Goal: Task Accomplishment & Management: Manage account settings

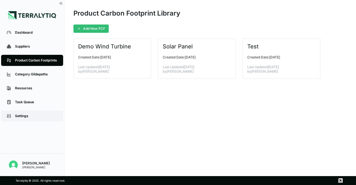
click at [23, 114] on div "Settings" at bounding box center [36, 116] width 43 height 4
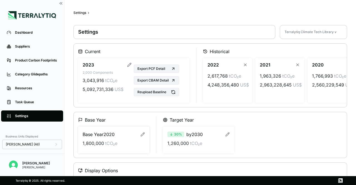
scroll to position [6, 0]
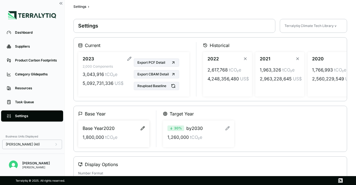
click at [141, 126] on icon "button" at bounding box center [142, 128] width 4 height 4
click at [143, 129] on icon "button" at bounding box center [142, 128] width 3 height 3
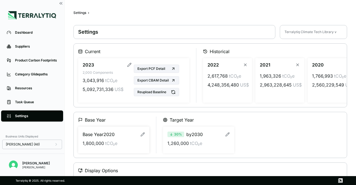
scroll to position [19, 0]
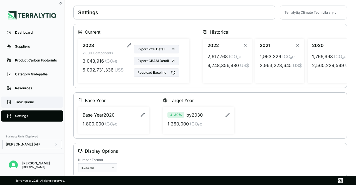
click at [38, 101] on div "Task Queue" at bounding box center [36, 102] width 43 height 4
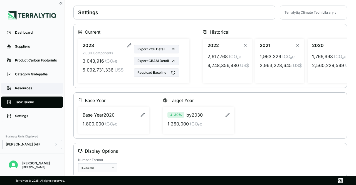
click at [28, 89] on div "Resources" at bounding box center [36, 88] width 43 height 4
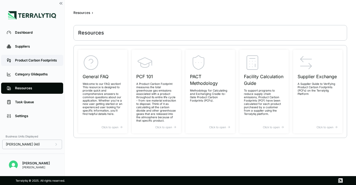
click at [29, 63] on link "Product Carbon Footprints" at bounding box center [32, 60] width 62 height 11
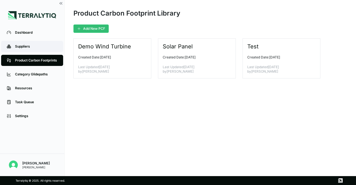
click at [30, 45] on div "Suppliers" at bounding box center [36, 46] width 43 height 4
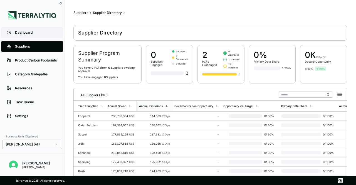
click at [30, 33] on div "Dashboard" at bounding box center [36, 32] width 43 height 4
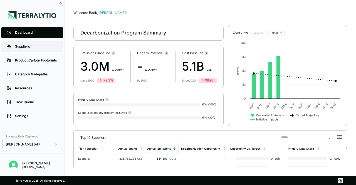
click at [30, 50] on link "Suppliers" at bounding box center [32, 46] width 62 height 11
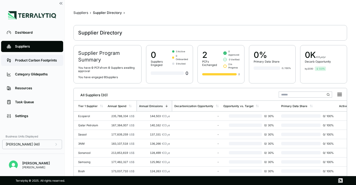
click at [34, 63] on div "Product Carbon Footprints" at bounding box center [36, 60] width 43 height 4
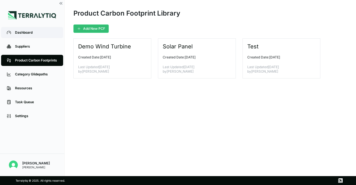
click at [36, 36] on link "Dashboard" at bounding box center [32, 32] width 62 height 11
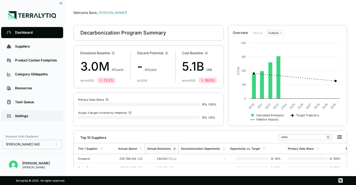
click at [36, 118] on link "Settings" at bounding box center [32, 115] width 62 height 11
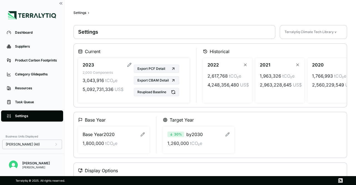
scroll to position [19, 0]
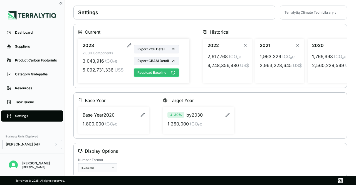
click at [169, 70] on button "Reupload Baseline" at bounding box center [156, 72] width 45 height 8
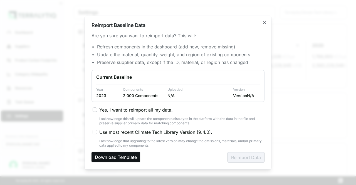
click at [127, 158] on button "Download Template" at bounding box center [115, 157] width 49 height 10
click at [262, 23] on h2 "Reimport Baseline Data" at bounding box center [177, 25] width 173 height 5
click at [265, 23] on icon "button" at bounding box center [264, 22] width 4 height 4
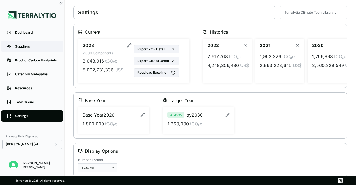
click at [40, 48] on div "Suppliers" at bounding box center [36, 46] width 43 height 4
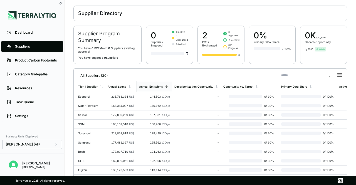
scroll to position [19, 0]
click at [108, 95] on div "235,788,334 US$" at bounding box center [121, 96] width 27 height 3
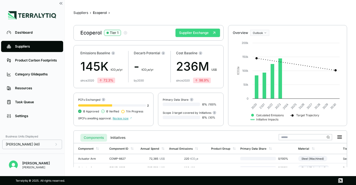
click at [207, 34] on button "Supplier Exchange" at bounding box center [197, 33] width 44 height 8
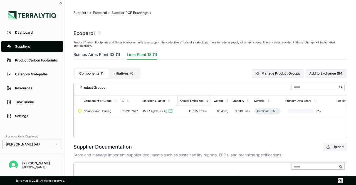
click at [106, 55] on button "Buenos Aires Plant 33 (1)" at bounding box center [96, 56] width 47 height 8
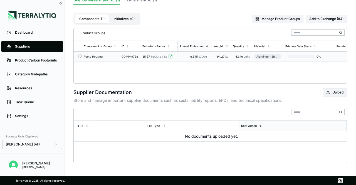
click at [112, 55] on div "Pump Housing" at bounding box center [100, 56] width 33 height 3
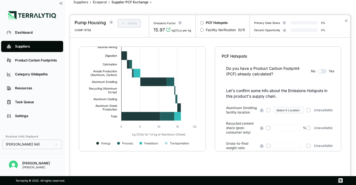
click at [322, 70] on button "button" at bounding box center [321, 71] width 9 height 4
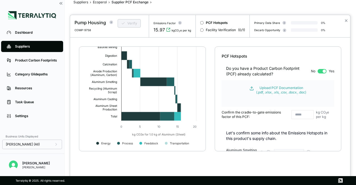
click at [320, 70] on button "button" at bounding box center [321, 71] width 9 height 4
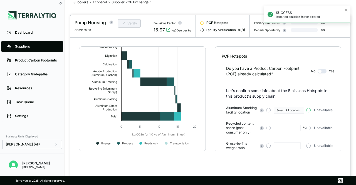
click at [307, 110] on button "button" at bounding box center [308, 110] width 4 height 4
click at [307, 110] on span "button" at bounding box center [308, 110] width 2 height 2
click at [308, 128] on button "button" at bounding box center [308, 128] width 4 height 4
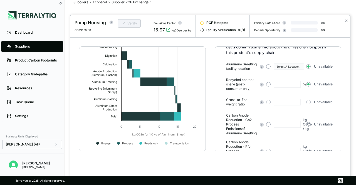
scroll to position [44, 0]
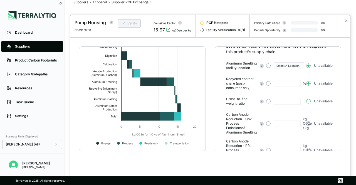
click at [308, 100] on button "button" at bounding box center [308, 101] width 4 height 4
click at [267, 103] on button "button" at bounding box center [268, 101] width 4 height 4
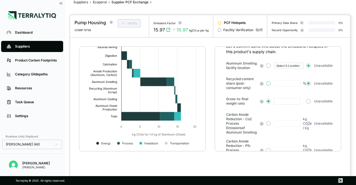
click at [268, 86] on button "button" at bounding box center [268, 83] width 4 height 4
click at [268, 68] on button "button" at bounding box center [268, 65] width 4 height 4
click at [268, 67] on span "button" at bounding box center [268, 65] width 2 height 2
click at [268, 84] on span "button" at bounding box center [268, 83] width 2 height 2
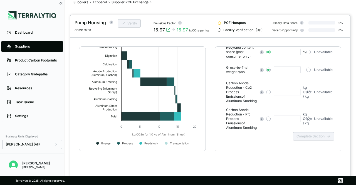
scroll to position [0, 0]
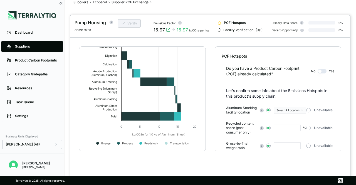
click at [349, 20] on button "✕" at bounding box center [351, 20] width 4 height 7
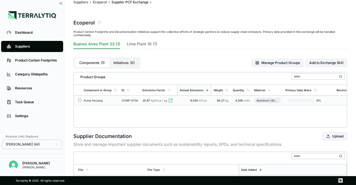
click at [238, 101] on span "4,346" at bounding box center [239, 100] width 8 height 3
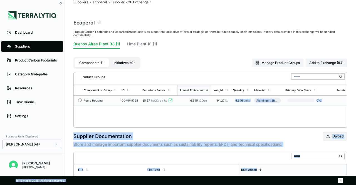
click at [238, 101] on body "Dashboard Suppliers Product Carbon Footprints Category Glidepaths Resources Tas…" at bounding box center [178, 92] width 356 height 185
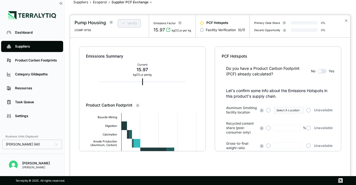
click at [201, 31] on div "Facility Verification ( 0 / 1 )" at bounding box center [222, 30] width 45 height 4
click at [200, 29] on div at bounding box center [201, 29] width 3 height 3
click at [200, 20] on div "PCF Hotspots" at bounding box center [222, 20] width 45 height 10
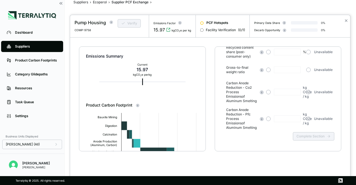
scroll to position [70, 0]
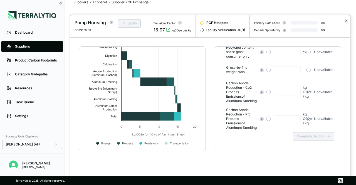
click at [344, 20] on button "✕" at bounding box center [346, 20] width 4 height 7
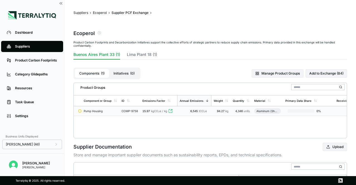
click at [116, 68] on div "Components ( 1 ) Initiatives ( 0 )" at bounding box center [106, 74] width 67 height 12
click at [121, 70] on button "Initiatives ( 0 )" at bounding box center [124, 73] width 30 height 9
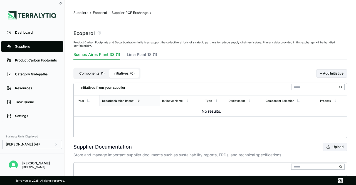
click at [91, 73] on button "Components ( 1 )" at bounding box center [92, 73] width 34 height 9
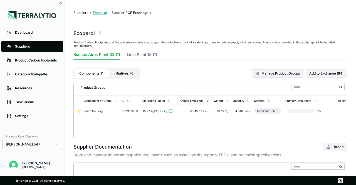
click at [97, 13] on button "Ecoperol" at bounding box center [100, 13] width 14 height 4
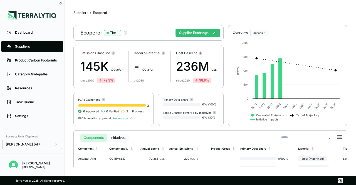
click at [111, 136] on button "Initiatives" at bounding box center [118, 138] width 22 height 8
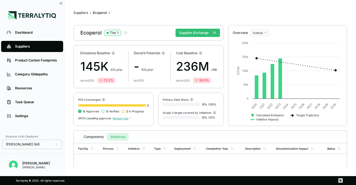
click at [99, 136] on button "Components" at bounding box center [93, 137] width 27 height 8
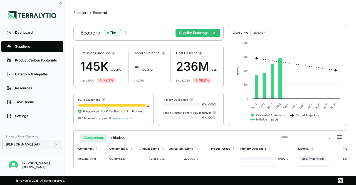
click at [43, 144] on div "[PERSON_NAME] (All)" at bounding box center [32, 144] width 53 height 4
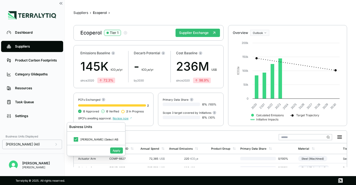
click at [33, 128] on div "Dashboard Suppliers Product Carbon Footprints Category Glidepaths Resources Tas…" at bounding box center [32, 78] width 64 height 105
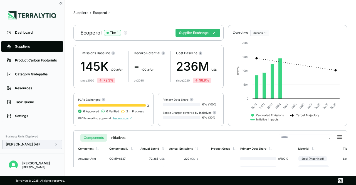
click at [40, 145] on div "[PERSON_NAME] (All)" at bounding box center [32, 144] width 53 height 4
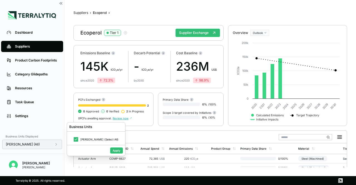
click at [48, 146] on div "[PERSON_NAME] (All)" at bounding box center [32, 144] width 53 height 4
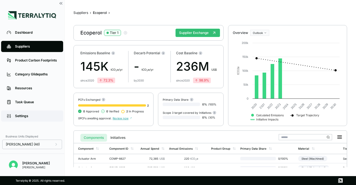
click at [56, 119] on link "Settings" at bounding box center [32, 115] width 62 height 11
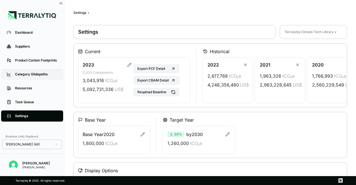
click at [34, 69] on link "Category Glidepaths" at bounding box center [32, 74] width 62 height 11
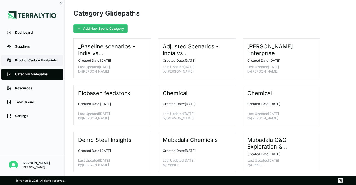
click at [42, 59] on div "Product Carbon Footprints" at bounding box center [36, 60] width 43 height 4
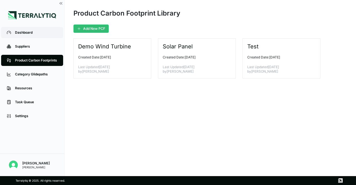
click at [40, 33] on div "Dashboard" at bounding box center [36, 32] width 43 height 4
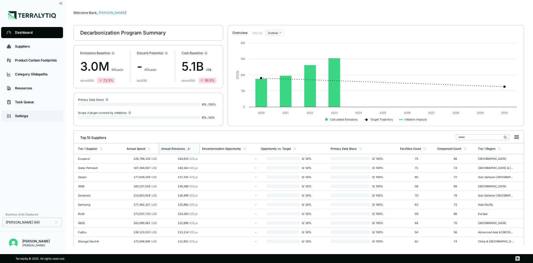
click at [25, 117] on div "Settings" at bounding box center [36, 116] width 43 height 4
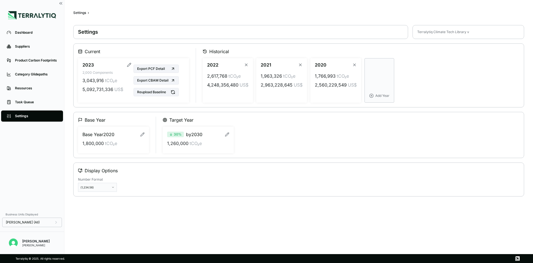
click at [157, 121] on div "Base Year Base Year [DATE] 1,800,000 tCO₂e Target Year 30 % by 2030 1,260,000 t…" at bounding box center [299, 134] width 442 height 37
click at [154, 184] on main "Settings › Settings Terralytiq Climate Tech Library v Current 2023 2,000 Compon…" at bounding box center [298, 127] width 451 height 236
click at [136, 184] on main "Settings › Settings Terralytiq Climate Tech Library v Current 2023 2,000 Compon…" at bounding box center [298, 127] width 451 height 236
click at [112, 184] on html "Dashboard Suppliers Product Carbon Footprints Category Glidepaths Resources Tas…" at bounding box center [266, 131] width 533 height 263
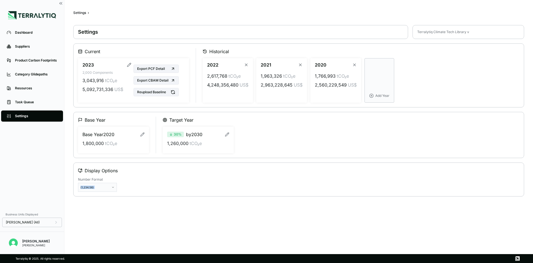
click at [112, 184] on html "Dashboard Suppliers Product Carbon Footprints Category Glidepaths Resources Tas…" at bounding box center [266, 131] width 533 height 263
click at [138, 112] on div "Base Year Base Year [DATE] 1,800,000 tCO₂e Target Year 30 % by 2030 1,260,000 t…" at bounding box center [298, 135] width 451 height 46
click at [141, 133] on icon "button" at bounding box center [142, 134] width 4 height 4
click at [141, 133] on icon "button" at bounding box center [142, 134] width 3 height 3
click at [142, 118] on div "Base Year" at bounding box center [113, 119] width 71 height 7
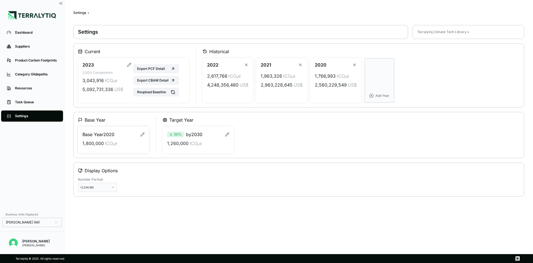
click at [142, 118] on div "Base Year" at bounding box center [113, 119] width 71 height 7
click at [159, 110] on div "Settings Terralytiq Climate Tech Library v Current 2023 2,000 Components 3,043,…" at bounding box center [298, 110] width 451 height 171
click at [161, 94] on button "Reupload Baseline" at bounding box center [156, 92] width 45 height 8
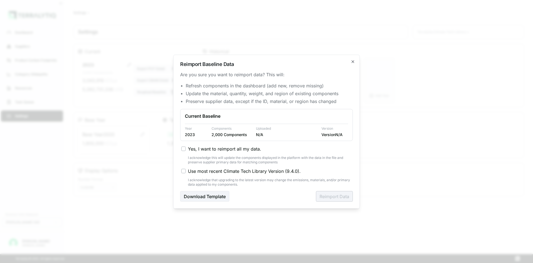
type button "on"
click at [182, 147] on button "on" at bounding box center [183, 148] width 4 height 4
click at [186, 173] on label "Use most recent Climate Tech Library Version ( 9.4.0 )." at bounding box center [267, 170] width 172 height 7
click at [186, 173] on button "Use most recent Climate Tech Library Version ( 9.4.0 )." at bounding box center [183, 170] width 4 height 4
click at [184, 147] on button "Yes, I want to reimport all my data." at bounding box center [183, 148] width 4 height 4
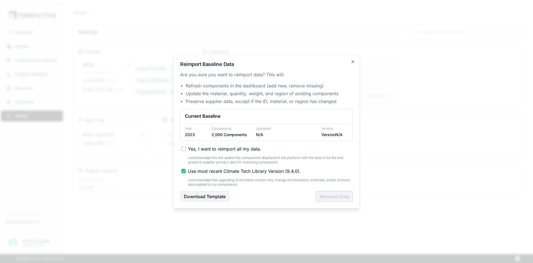
click at [185, 169] on button "Use most recent Climate Tech Library Version ( 9.4.0 )." at bounding box center [183, 170] width 4 height 4
click at [352, 63] on icon "button" at bounding box center [353, 61] width 4 height 4
